Goal: Information Seeking & Learning: Learn about a topic

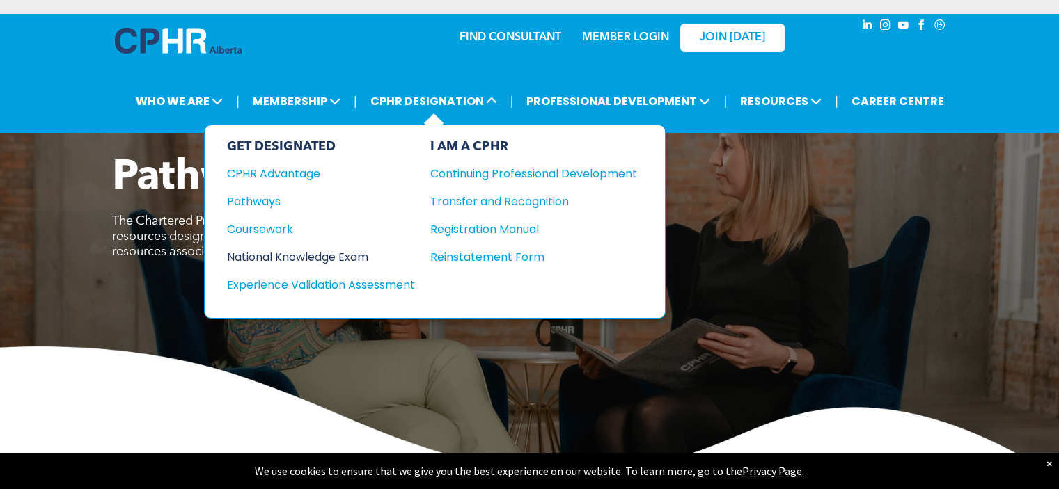
click at [338, 252] on div "National Knowledge Exam" at bounding box center [311, 257] width 169 height 17
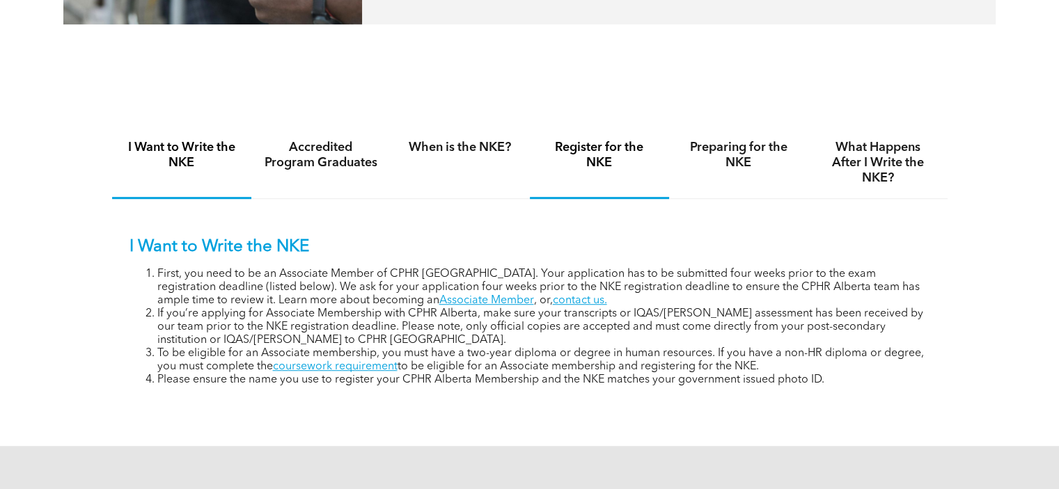
scroll to position [872, 0]
click at [741, 164] on h4 "Preparing for the NKE" at bounding box center [739, 155] width 114 height 31
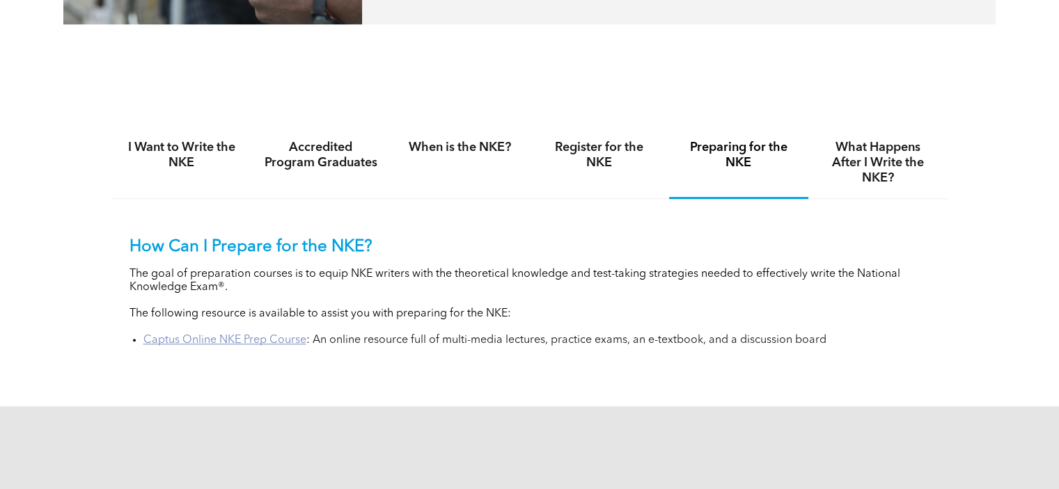
click at [231, 338] on link "Captus Online NKE Prep Course" at bounding box center [224, 340] width 163 height 11
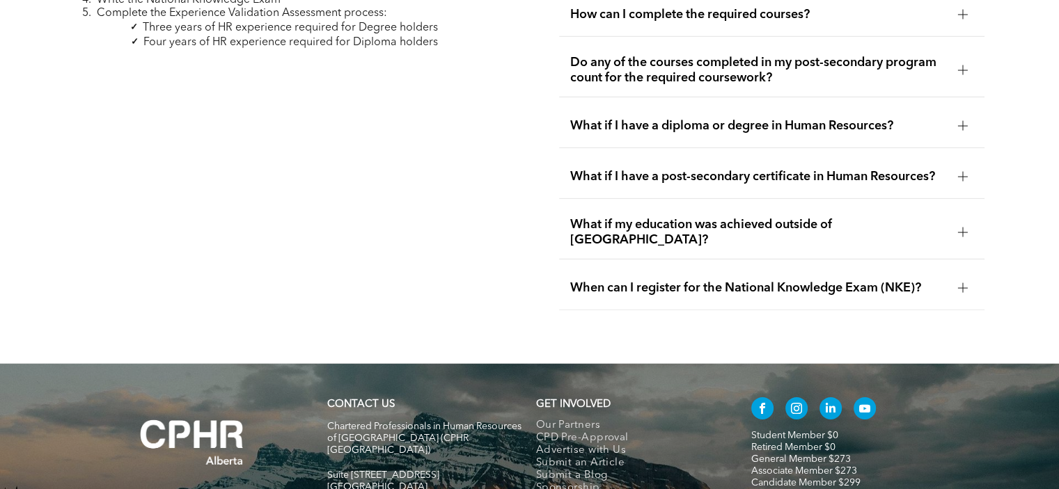
scroll to position [4402, 0]
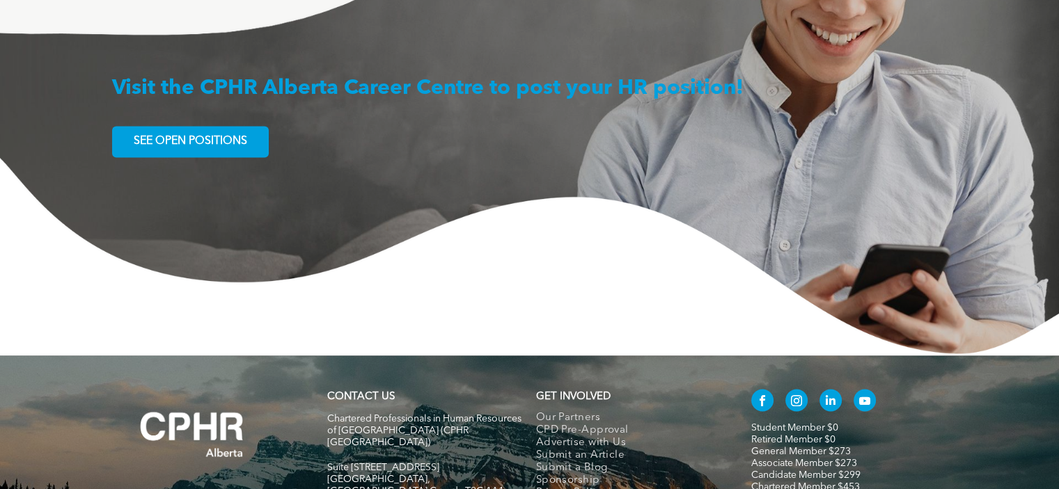
scroll to position [2528, 0]
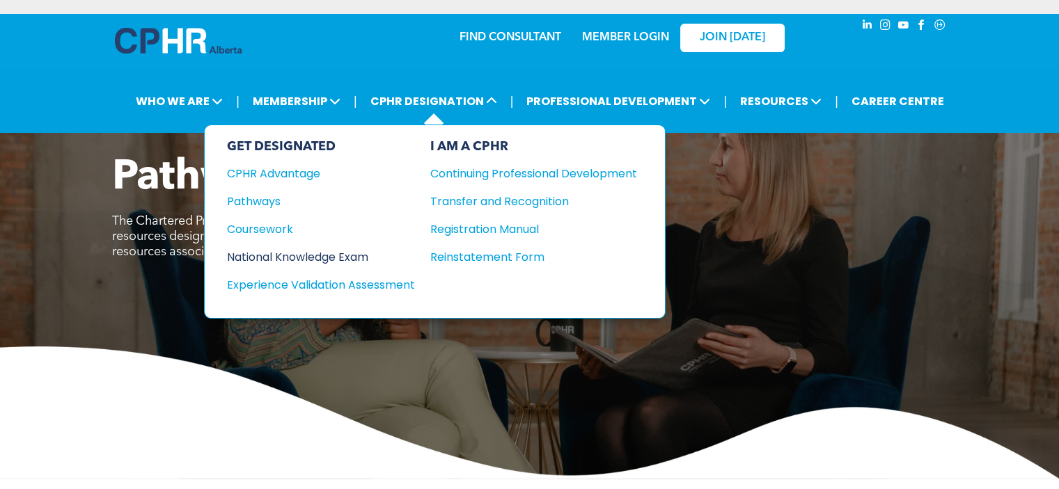
click at [286, 249] on div "National Knowledge Exam" at bounding box center [311, 257] width 169 height 17
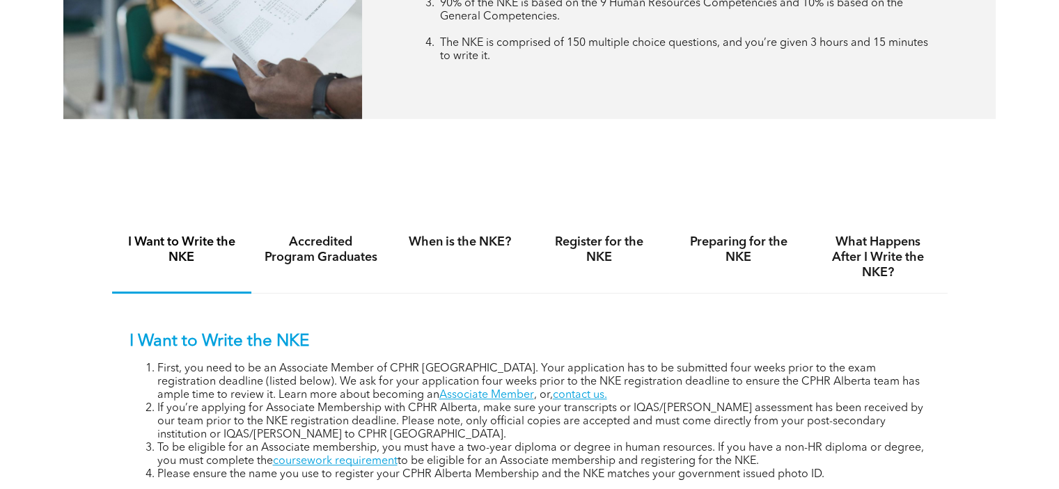
scroll to position [788, 0]
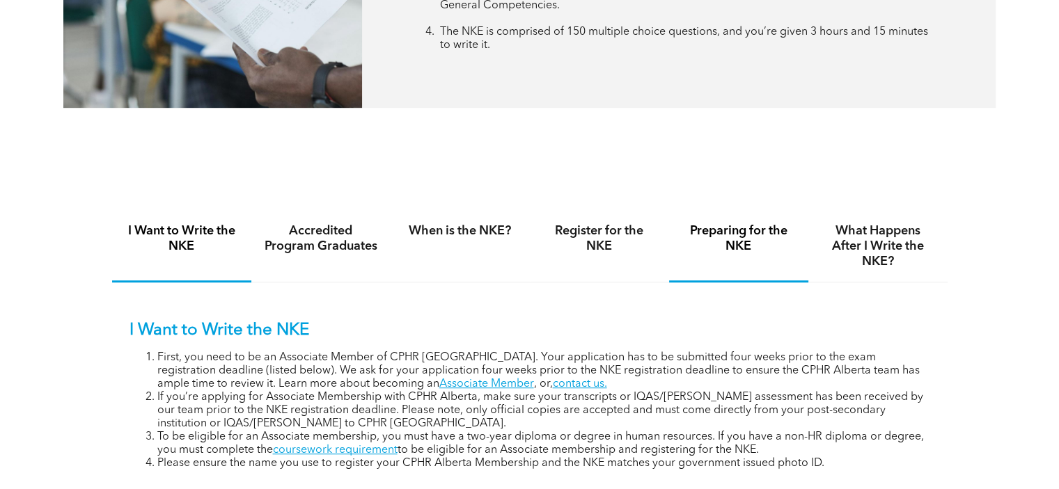
click at [730, 239] on h4 "Preparing for the NKE" at bounding box center [739, 238] width 114 height 31
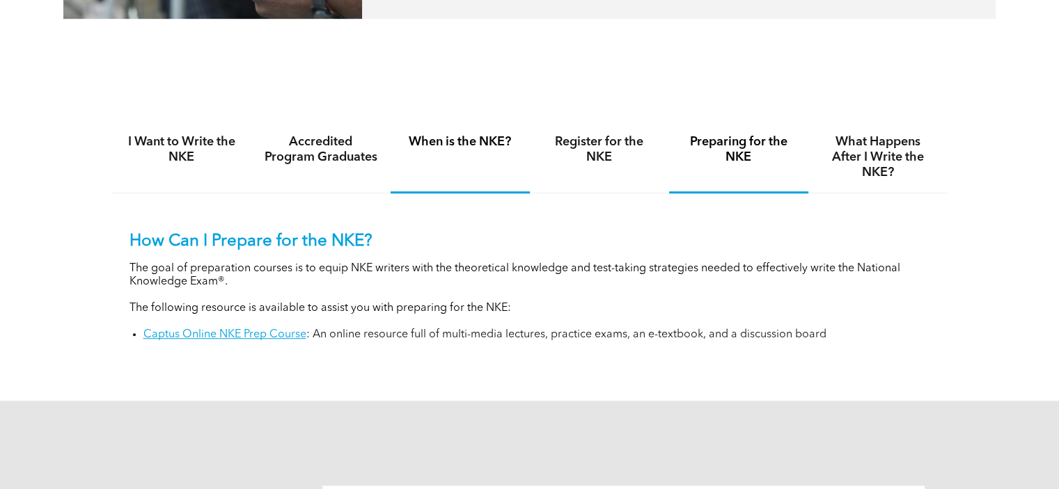
scroll to position [883, 0]
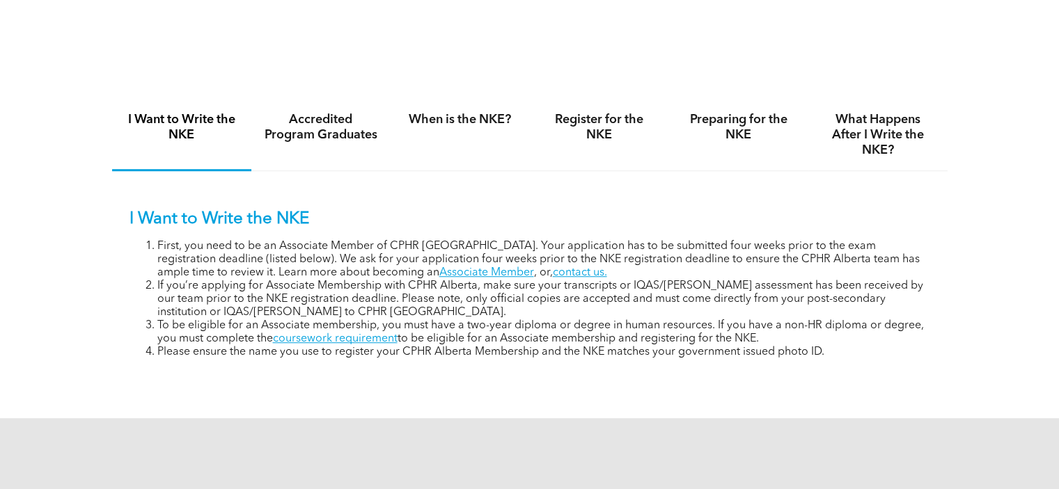
scroll to position [899, 0]
